Goal: Information Seeking & Learning: Learn about a topic

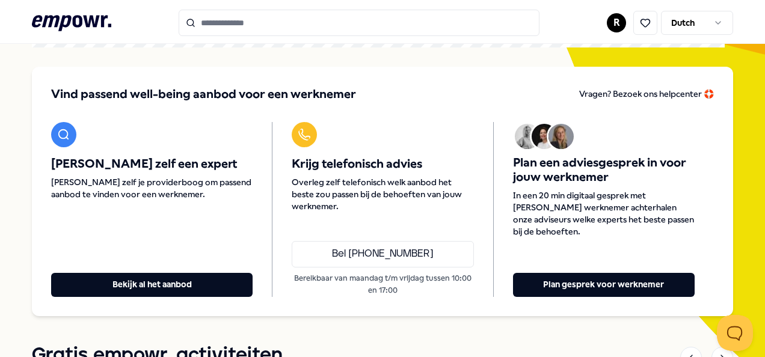
scroll to position [120, 0]
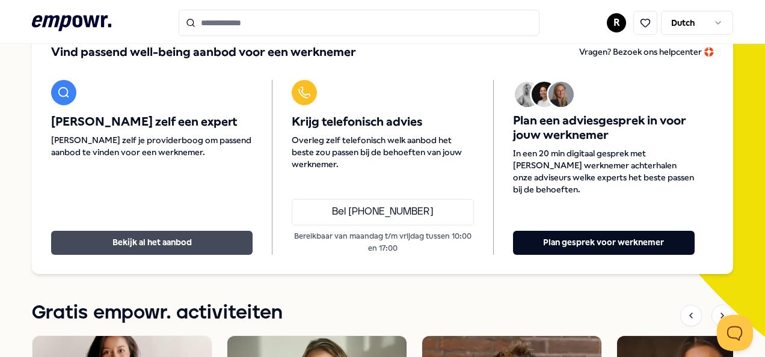
drag, startPoint x: 165, startPoint y: 240, endPoint x: 180, endPoint y: 234, distance: 16.7
click at [165, 240] on button "Bekijk al het aanbod" at bounding box center [151, 243] width 201 height 24
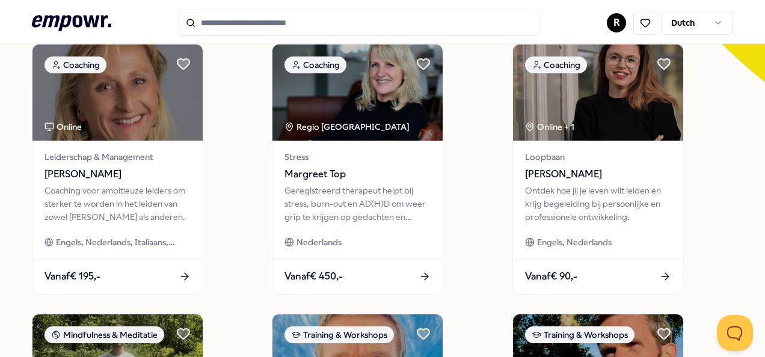
scroll to position [378, 0]
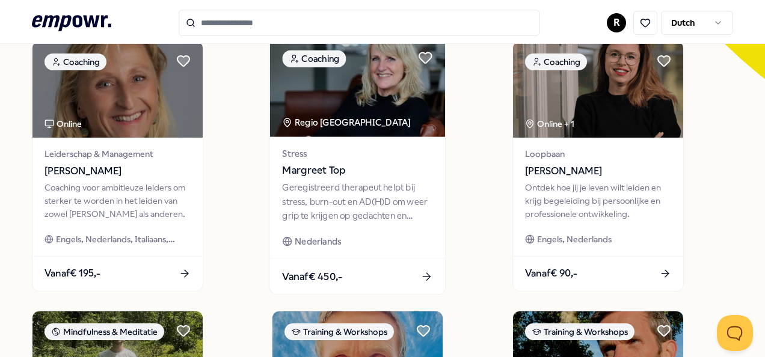
click at [320, 193] on div "Geregistreerd therapeut helpt bij stress, burn-out en AD(H)D om weer grip te kr…" at bounding box center [358, 201] width 150 height 41
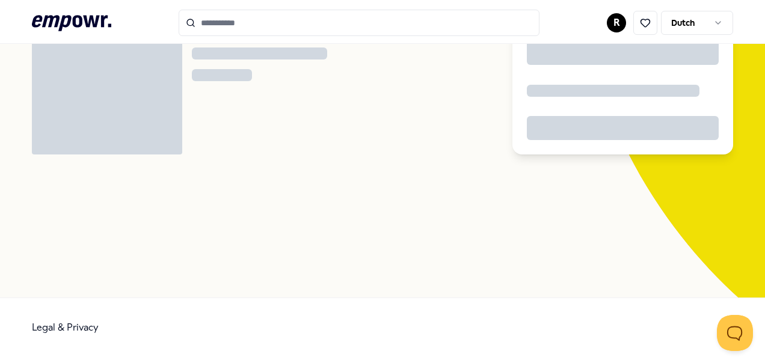
scroll to position [78, 0]
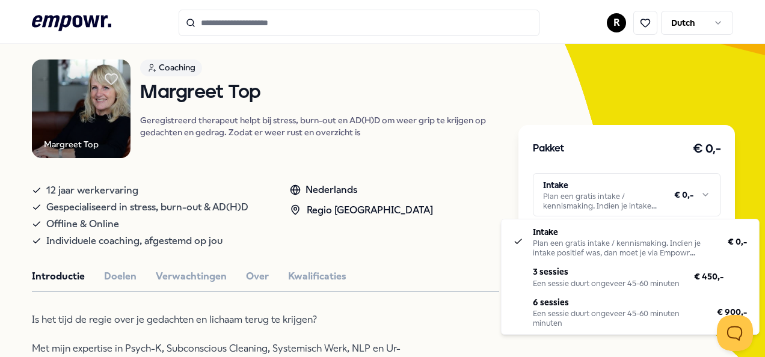
click at [630, 184] on html ".empowr-logo_svg__cls-1{fill:#03032f} R Dutch Alle categorieën Self-care librar…" at bounding box center [382, 178] width 765 height 357
